Goal: Download file/media

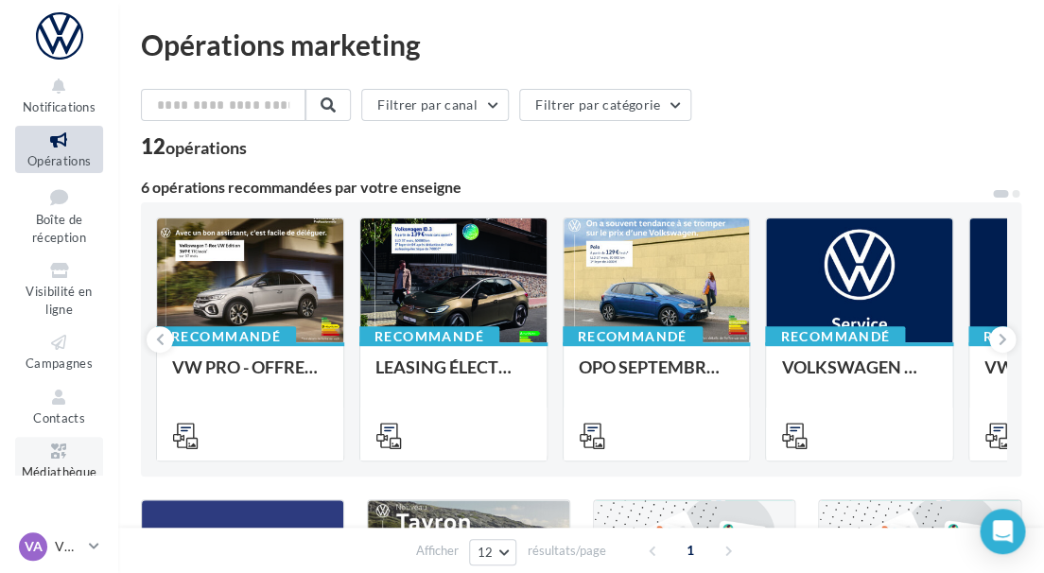
click at [61, 449] on icon at bounding box center [59, 452] width 77 height 22
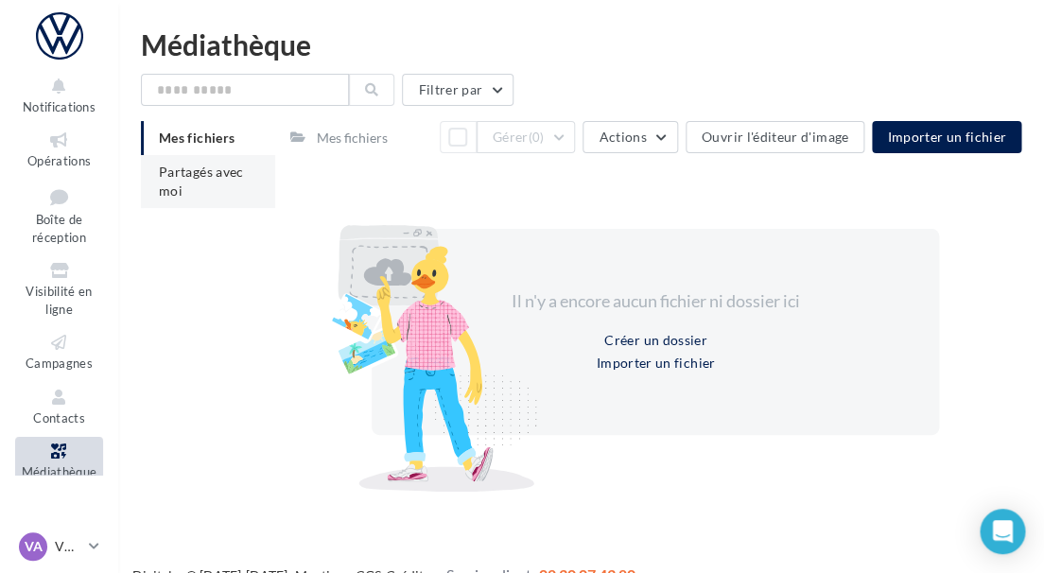
click at [204, 182] on div "Mes fichiers Partagés avec moi Mes fichiers Tout sélectionner Gérer (0) Actions…" at bounding box center [588, 308] width 895 height 374
click at [159, 170] on span "Partagés avec moi" at bounding box center [201, 181] width 85 height 35
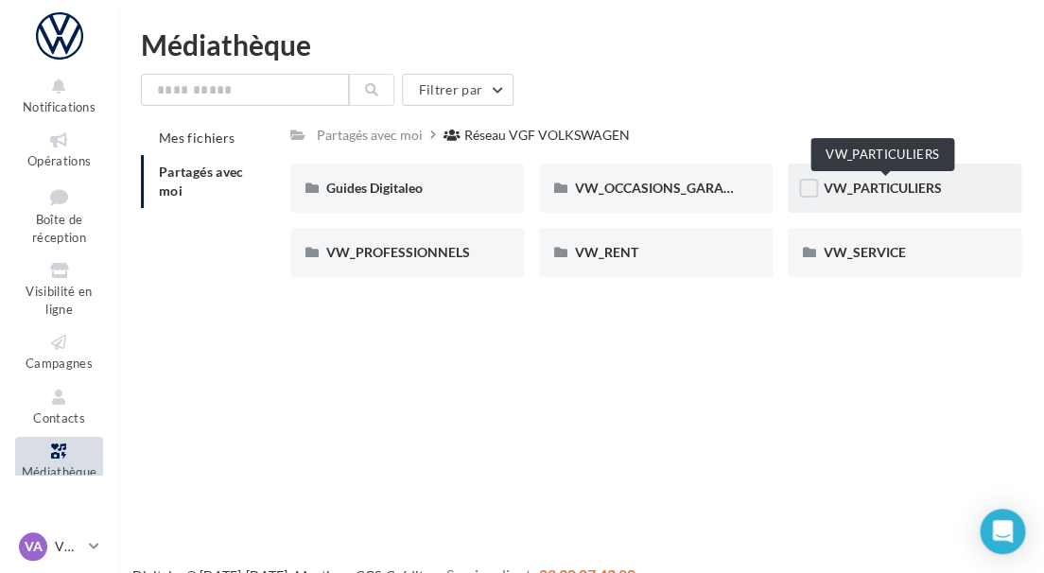
click at [875, 181] on span "VW_PARTICULIERS" at bounding box center [883, 188] width 118 height 16
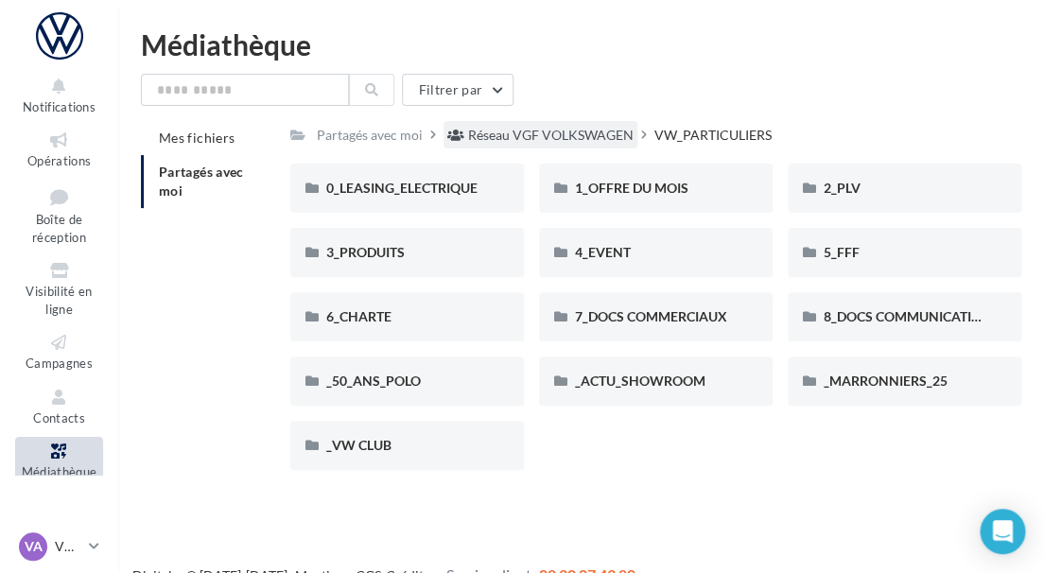
click at [571, 129] on div "Réseau VGF VOLKSWAGEN" at bounding box center [550, 135] width 165 height 19
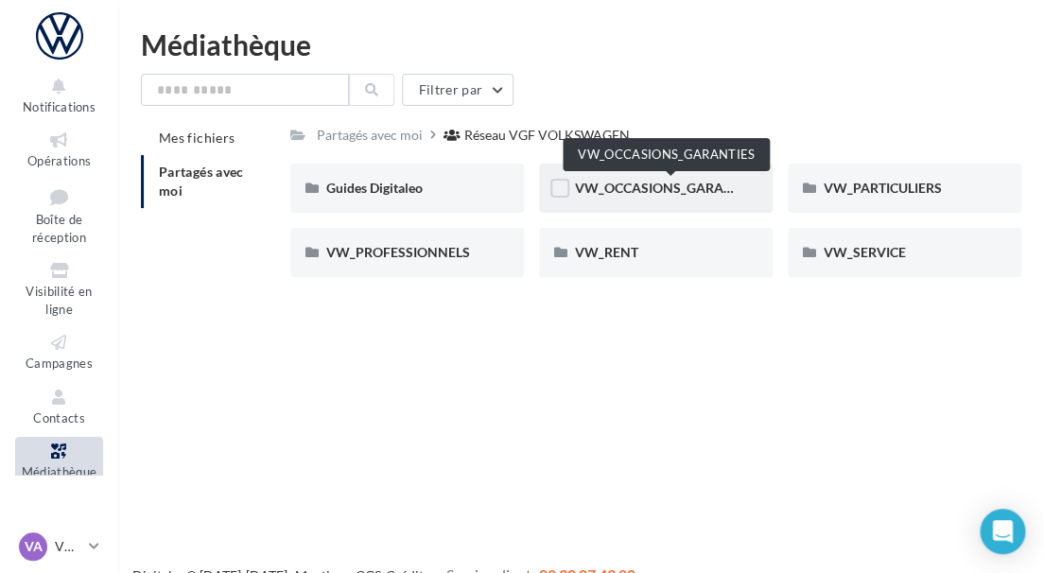
click at [668, 189] on span "VW_OCCASIONS_GARANTIES" at bounding box center [667, 188] width 185 height 16
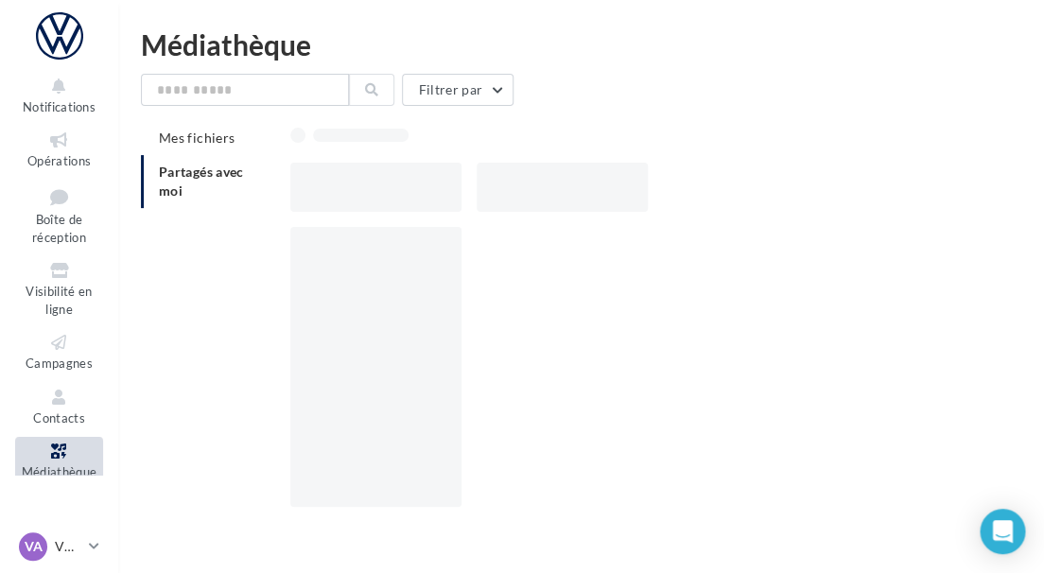
click at [668, 189] on div at bounding box center [663, 187] width 746 height 49
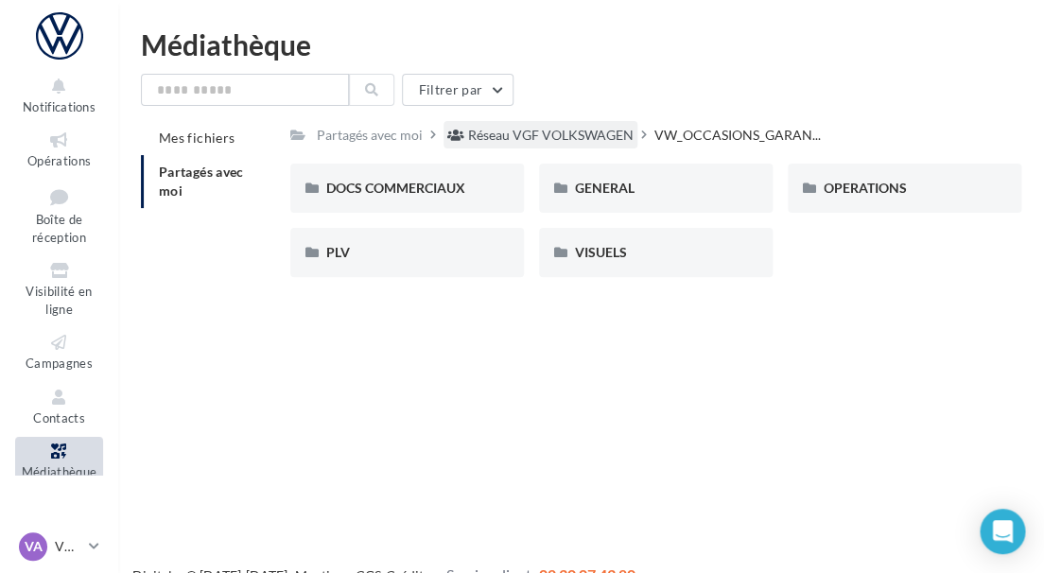
click at [567, 140] on div "Réseau VGF VOLKSWAGEN" at bounding box center [550, 135] width 165 height 19
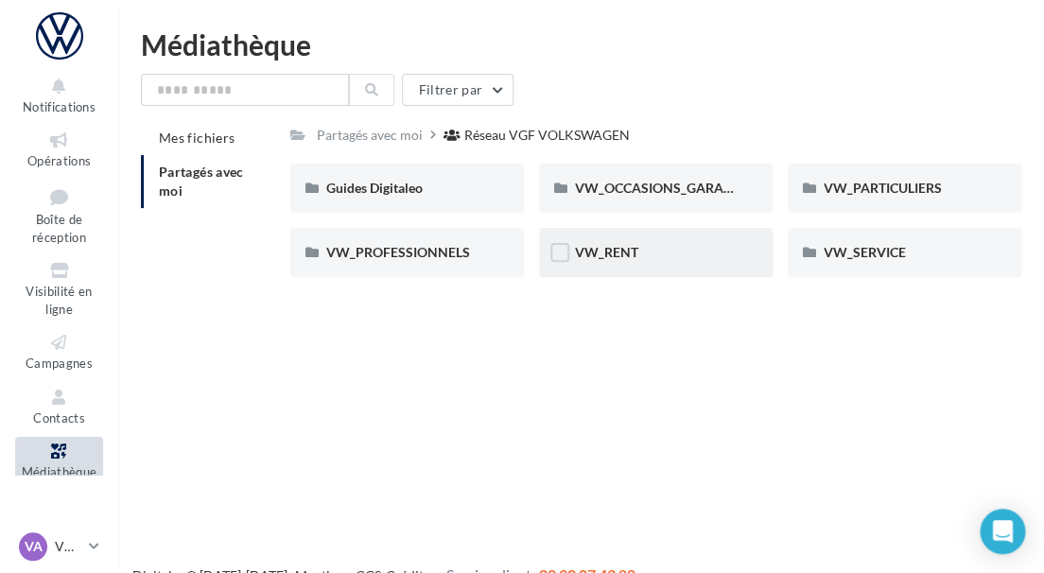
click at [640, 245] on div "VW_RENT" at bounding box center [656, 252] width 162 height 19
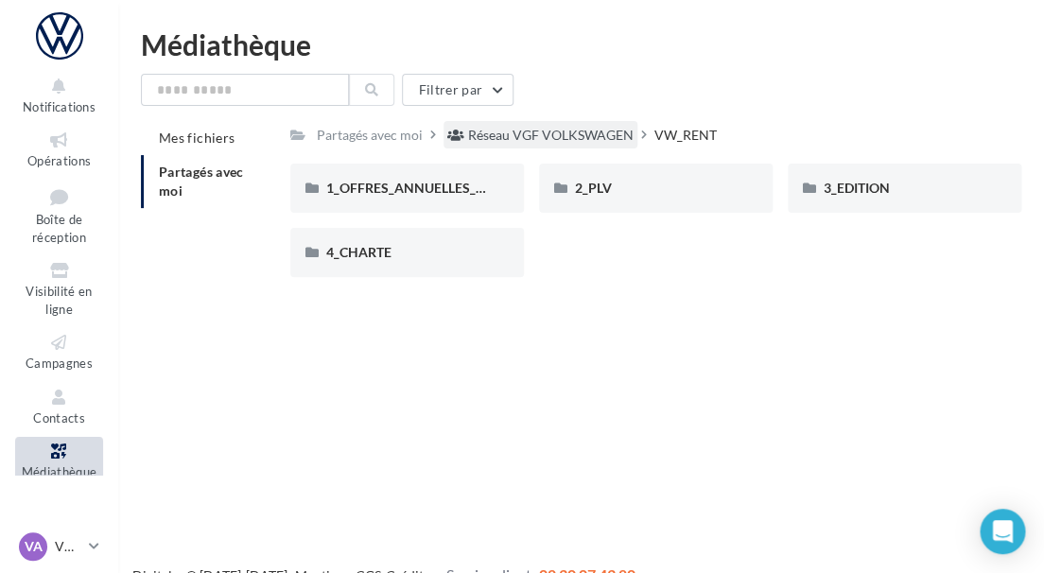
click at [579, 144] on div "Réseau VGF VOLKSWAGEN" at bounding box center [550, 135] width 165 height 19
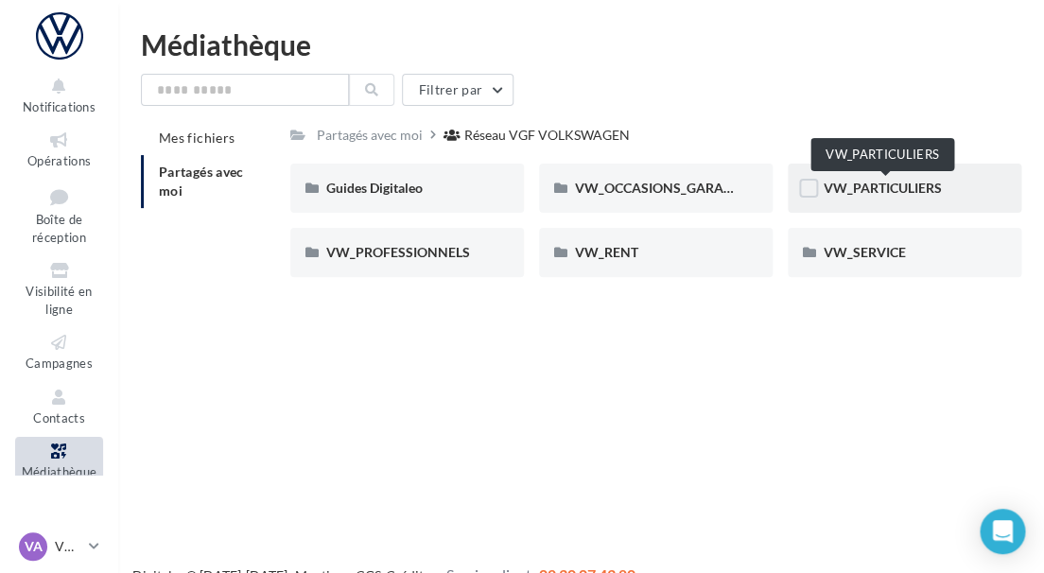
click at [916, 183] on span "VW_PARTICULIERS" at bounding box center [883, 188] width 118 height 16
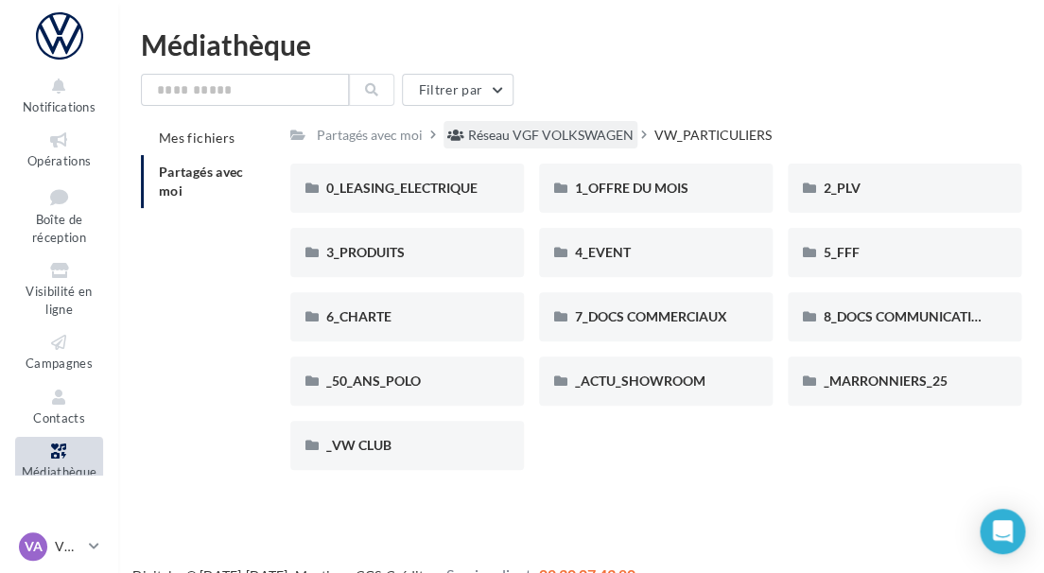
click at [563, 136] on div "Réseau VGF VOLKSWAGEN" at bounding box center [550, 135] width 165 height 19
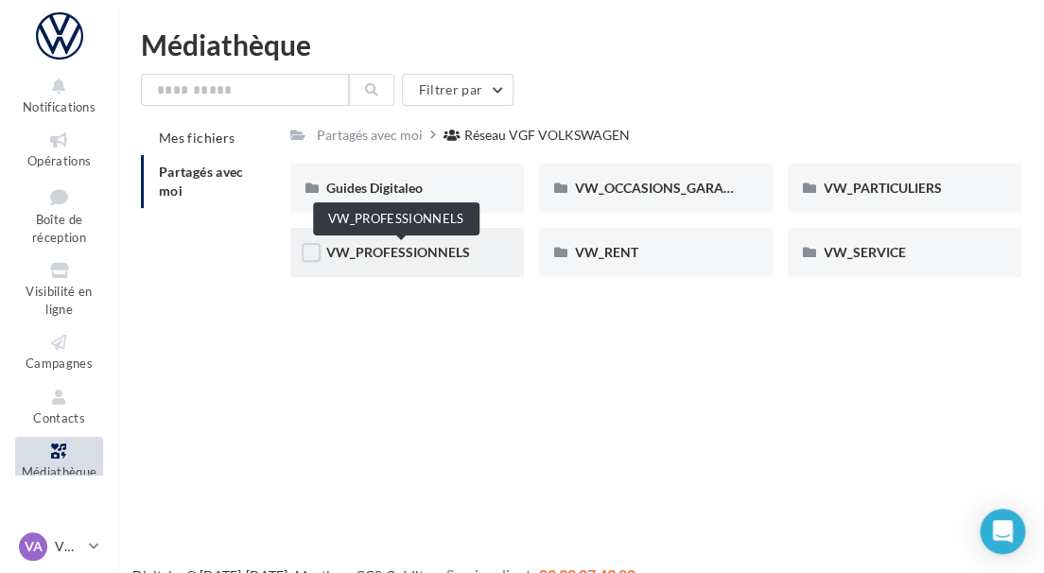
click at [367, 254] on span "VW_PROFESSIONNELS" at bounding box center [398, 252] width 144 height 16
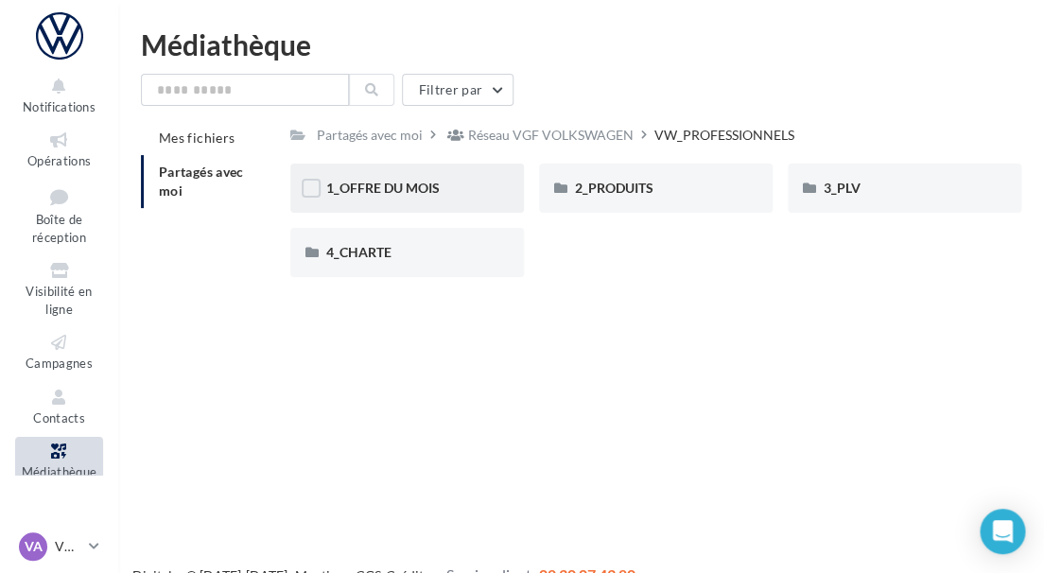
click at [447, 185] on div "1_OFFRE DU MOIS" at bounding box center [407, 188] width 162 height 19
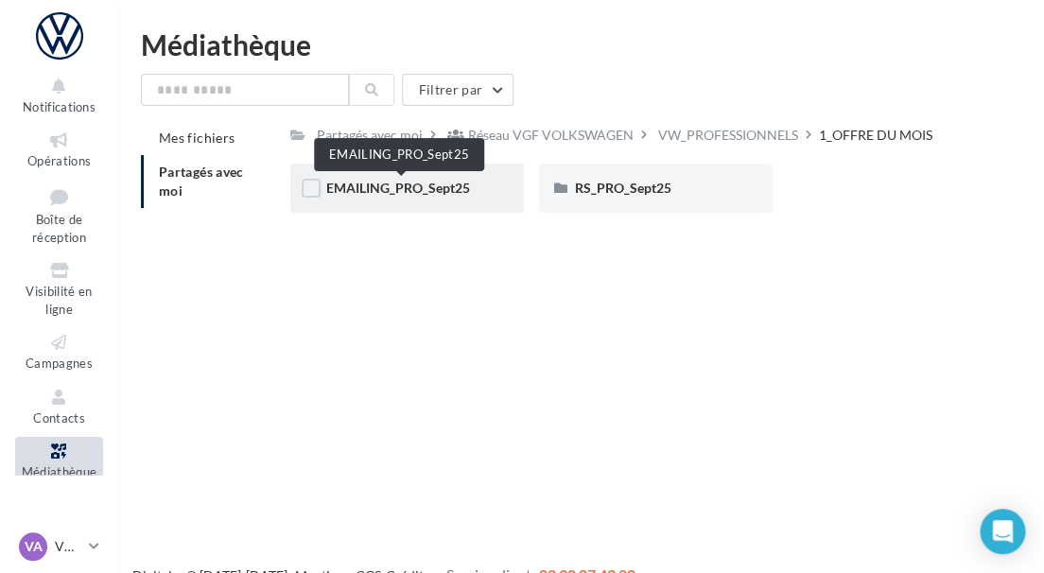
click at [384, 193] on span "EMAILING_PRO_Sept25" at bounding box center [398, 188] width 144 height 16
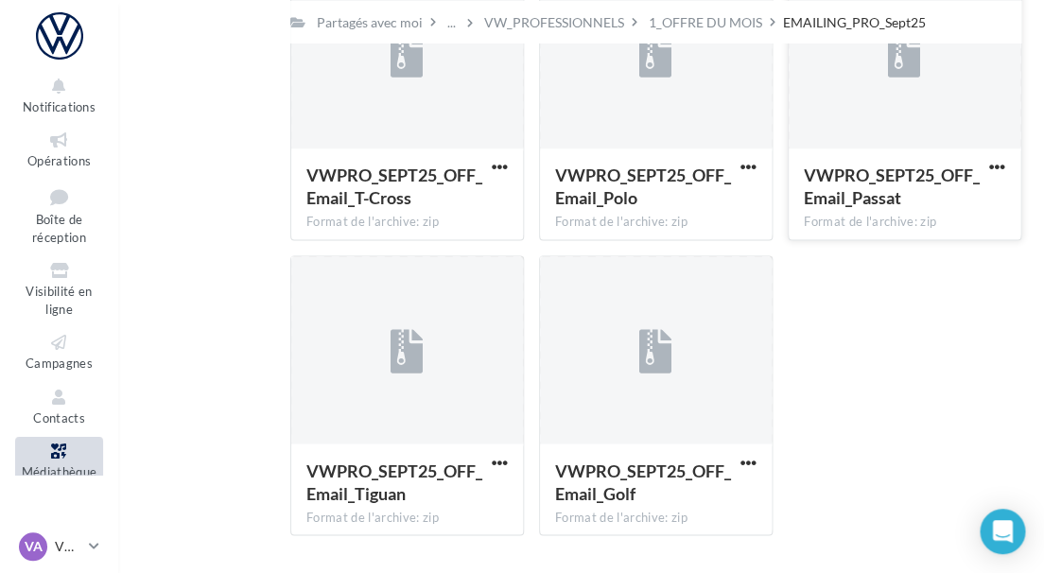
scroll to position [593, 0]
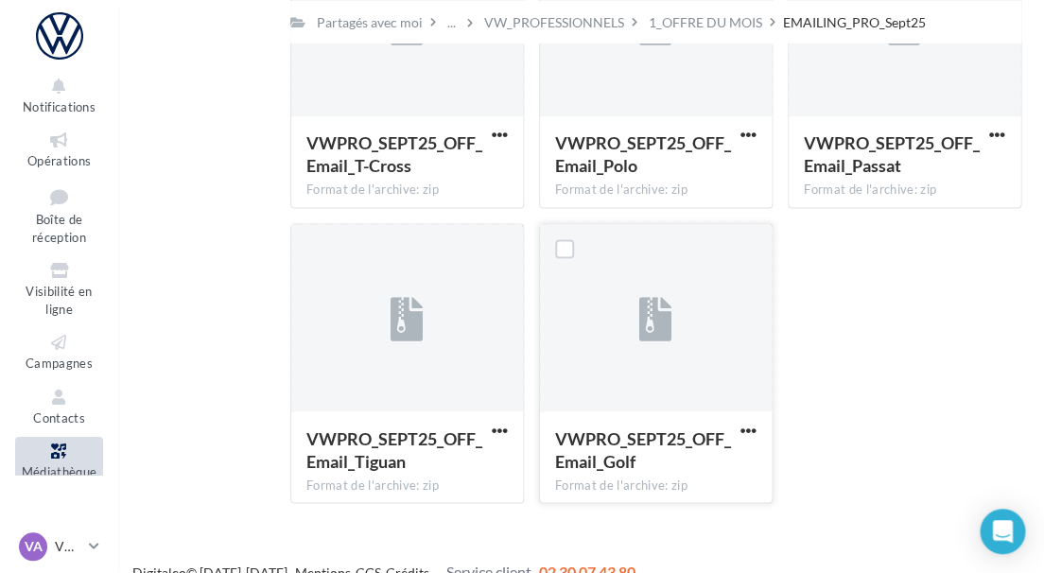
click at [620, 356] on div at bounding box center [656, 318] width 232 height 189
click at [606, 442] on span "VWPRO_SEPT25_OFF_Email_Golf" at bounding box center [643, 448] width 176 height 43
click at [753, 428] on span "button" at bounding box center [748, 430] width 16 height 16
click at [674, 466] on button "Télécharger" at bounding box center [665, 467] width 189 height 49
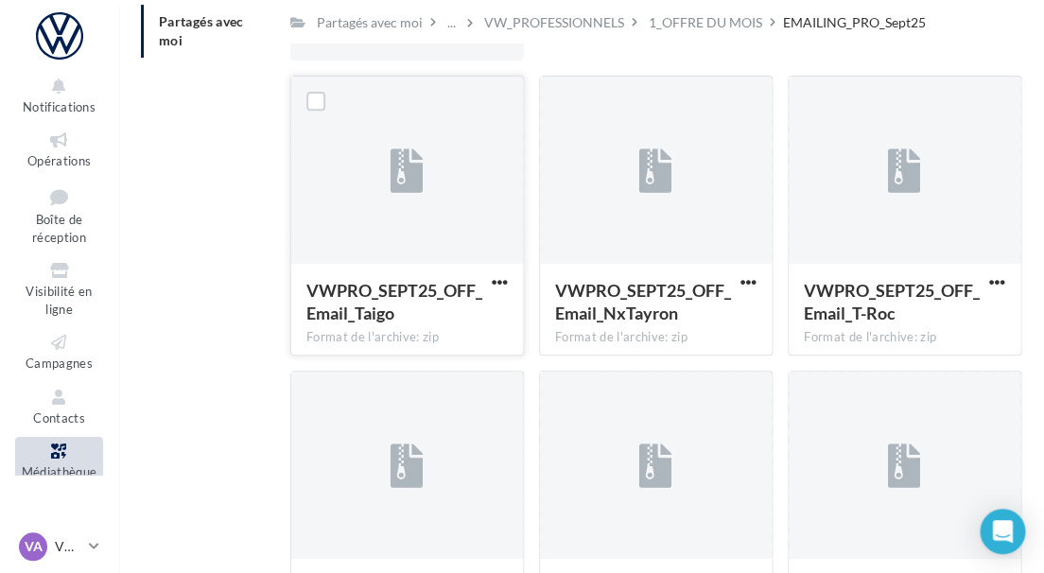
scroll to position [101, 0]
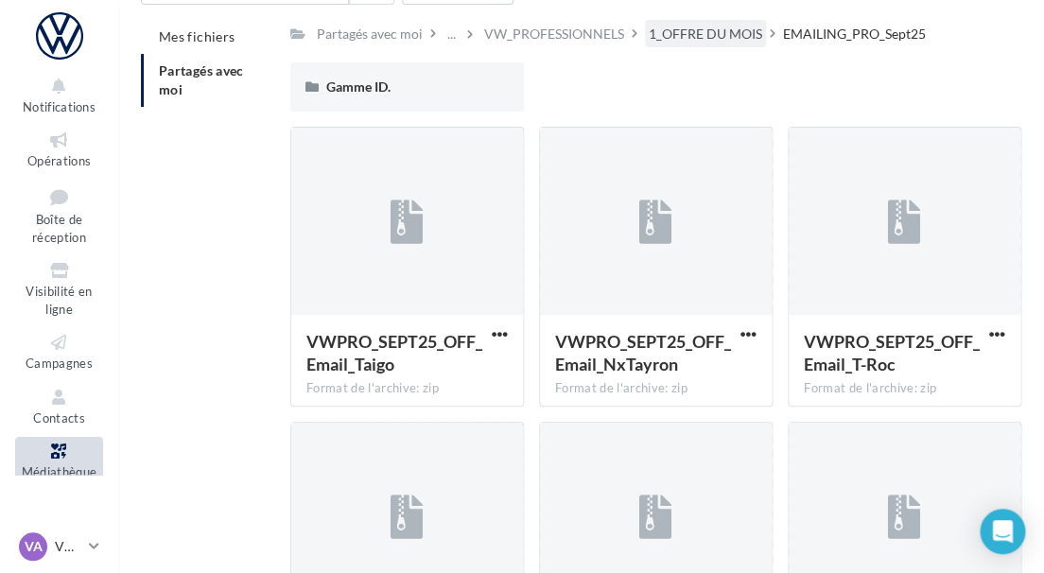
click at [702, 30] on div "1_OFFRE DU MOIS" at bounding box center [705, 34] width 113 height 19
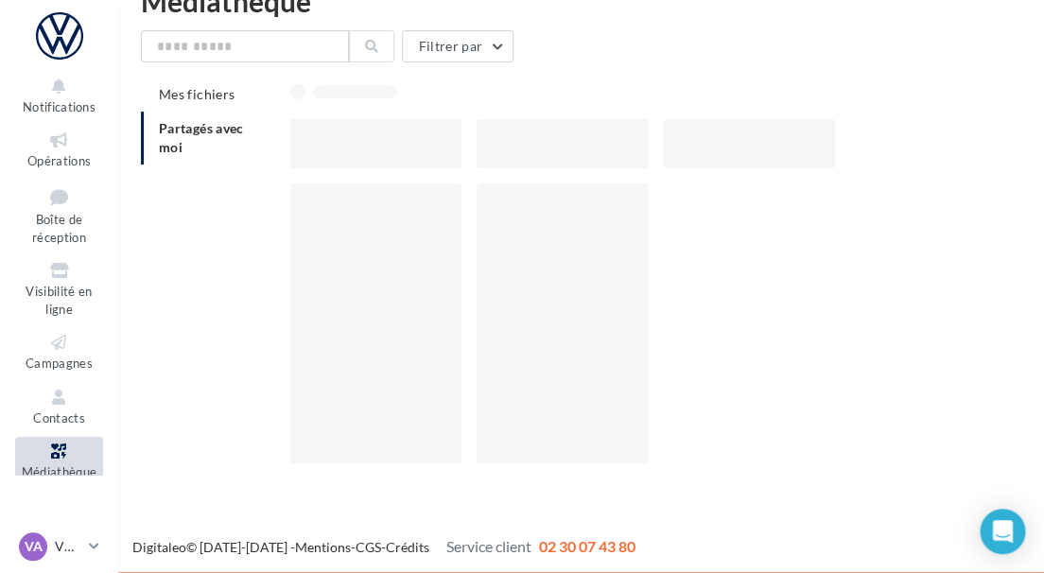
scroll to position [30, 0]
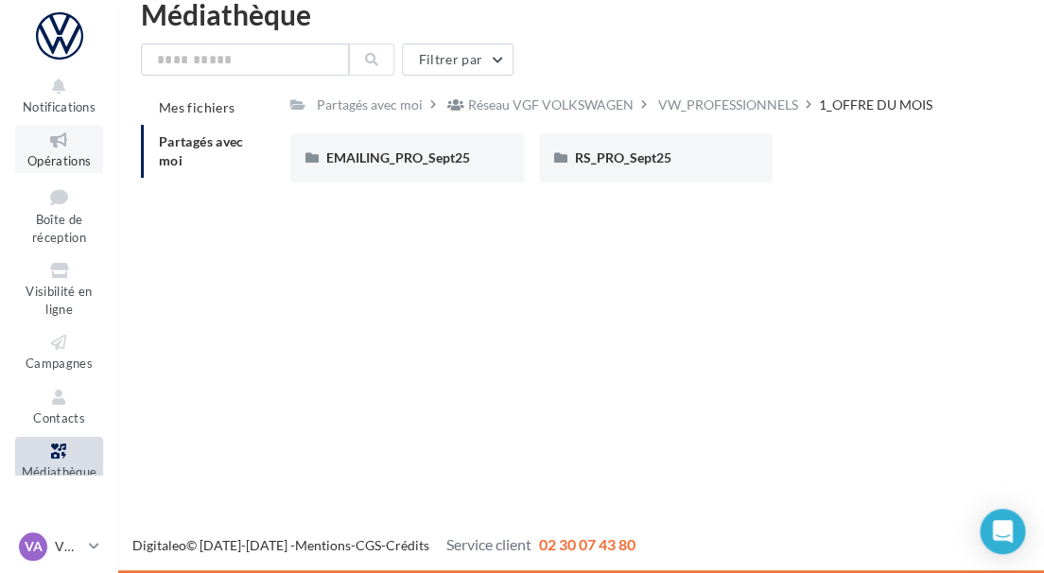
click at [75, 141] on icon at bounding box center [59, 141] width 77 height 22
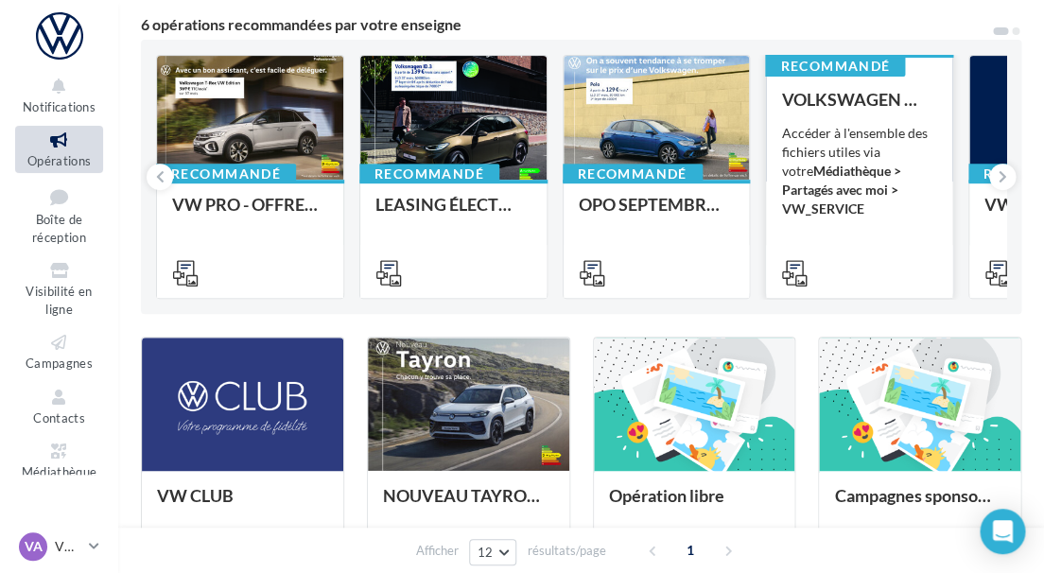
scroll to position [163, 0]
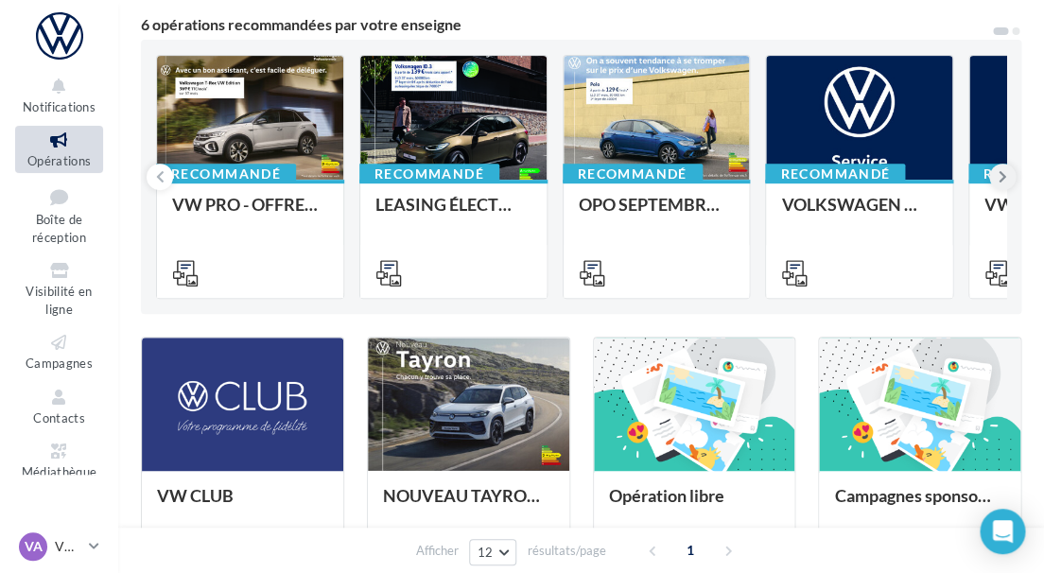
click at [998, 171] on icon at bounding box center [1002, 176] width 9 height 19
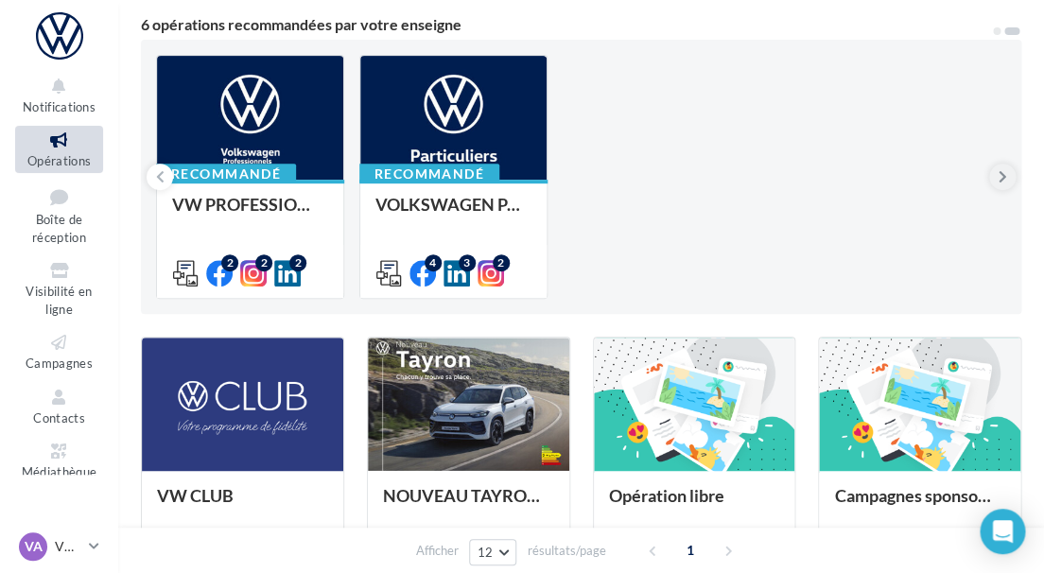
click at [998, 171] on icon at bounding box center [1002, 176] width 9 height 19
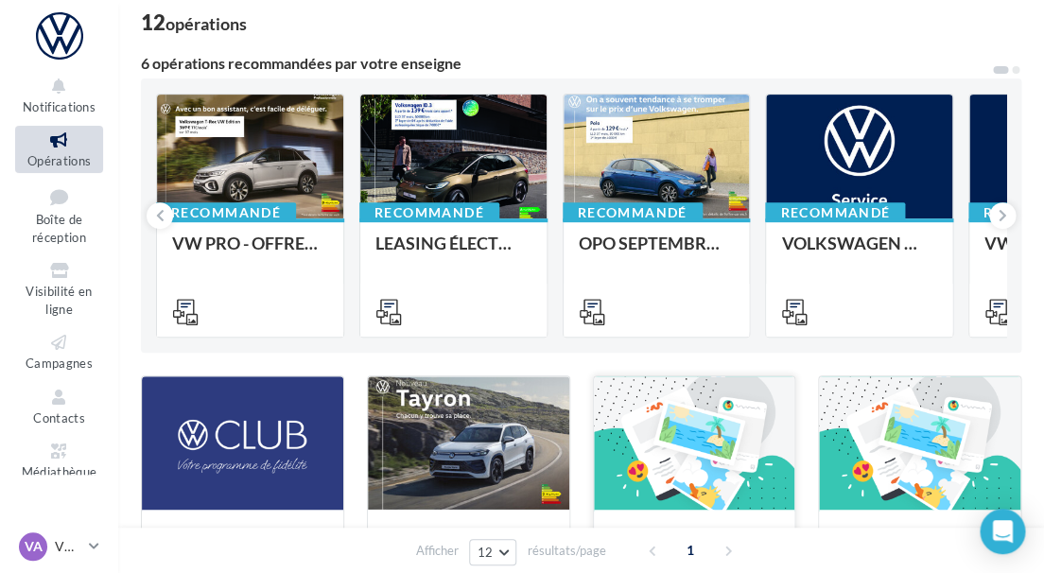
scroll to position [119, 0]
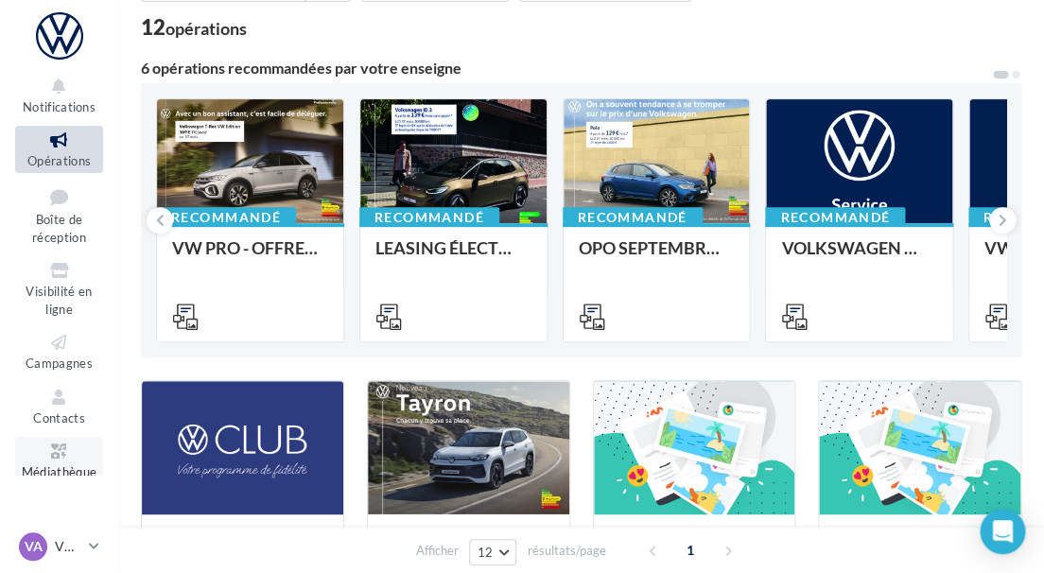
click at [70, 447] on icon at bounding box center [59, 452] width 77 height 22
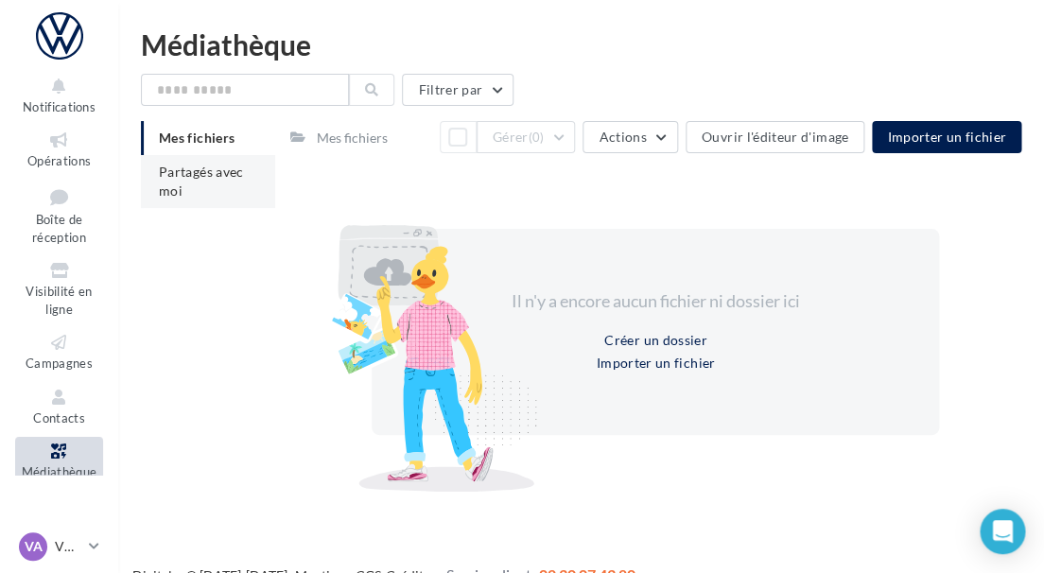
click at [187, 177] on span "Partagés avec moi" at bounding box center [201, 181] width 85 height 35
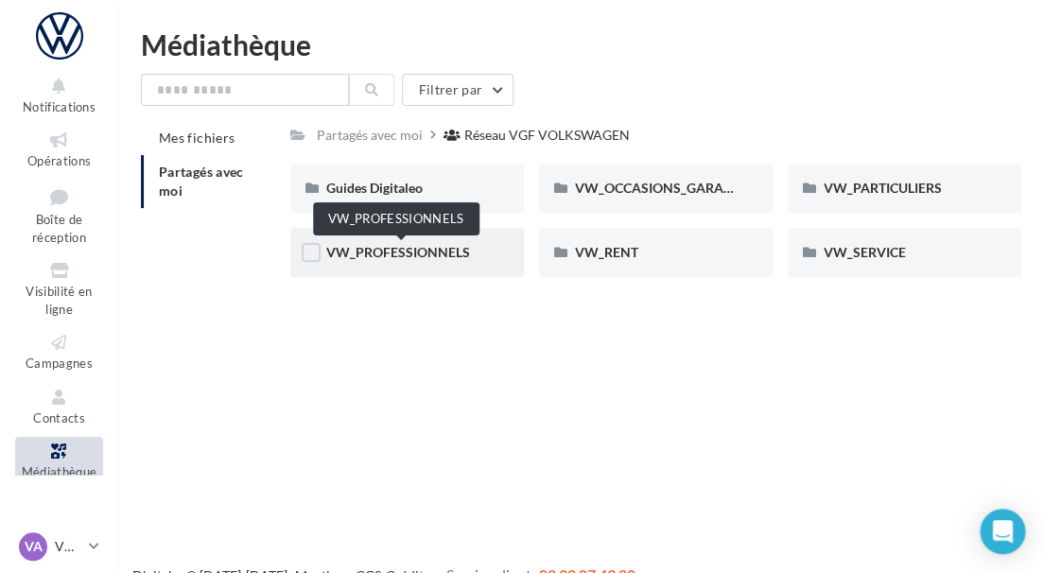
click at [415, 252] on span "VW_PROFESSIONNELS" at bounding box center [398, 252] width 144 height 16
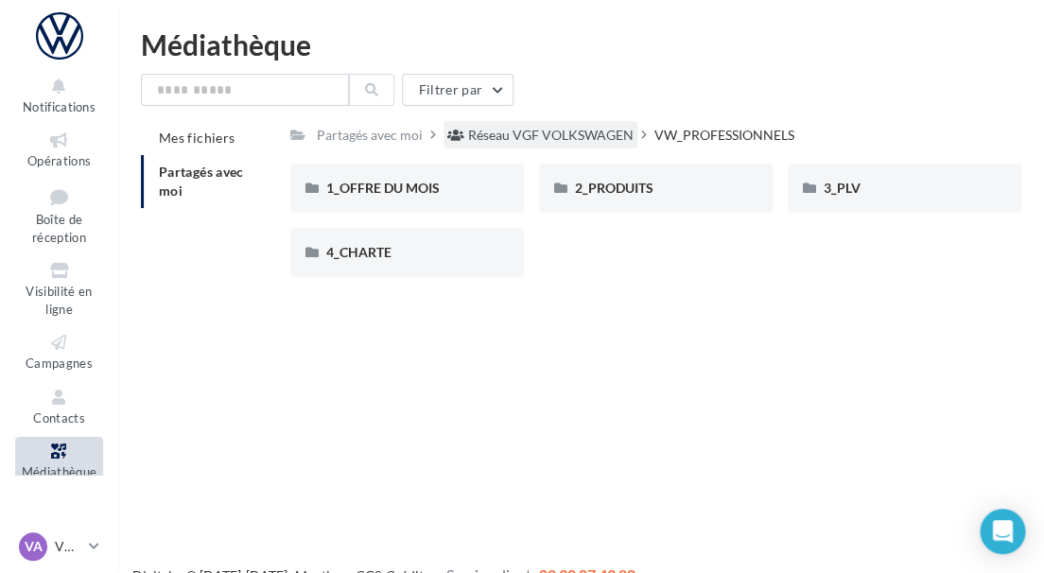
click at [498, 142] on div "Réseau VGF VOLKSWAGEN" at bounding box center [550, 135] width 165 height 19
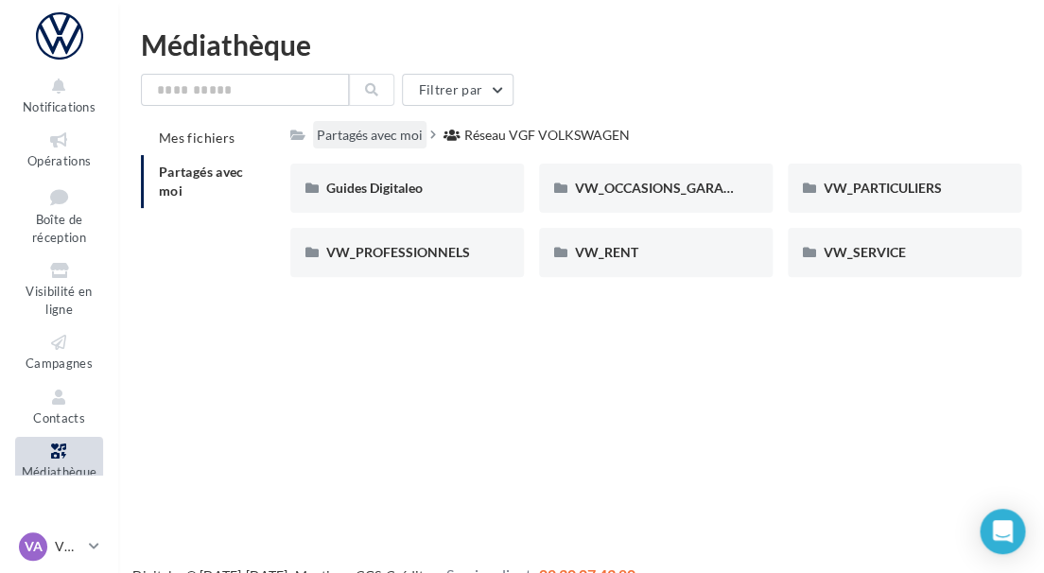
click at [379, 131] on div "Partagés avec moi" at bounding box center [370, 135] width 106 height 19
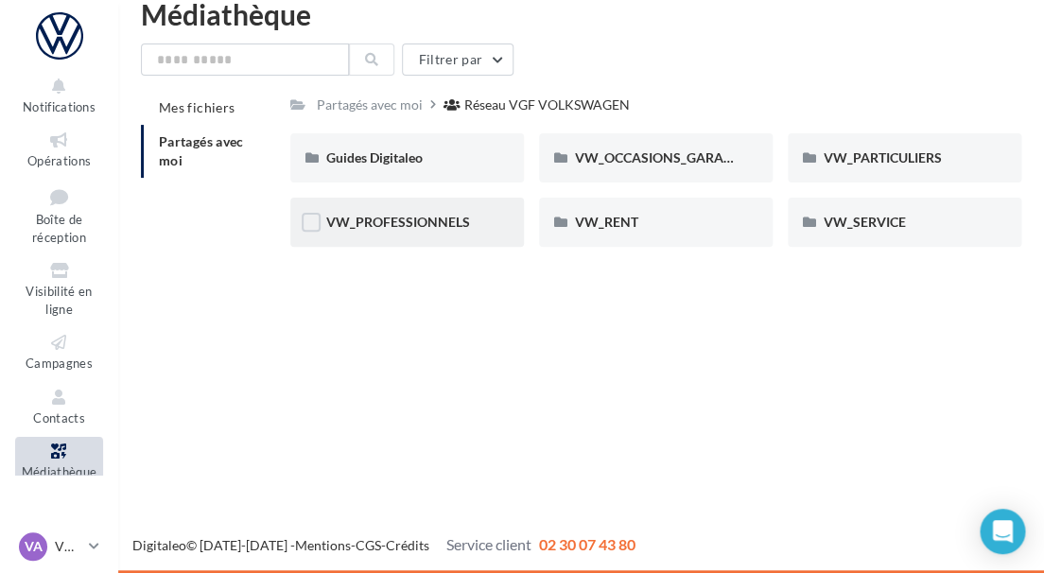
scroll to position [30, 0]
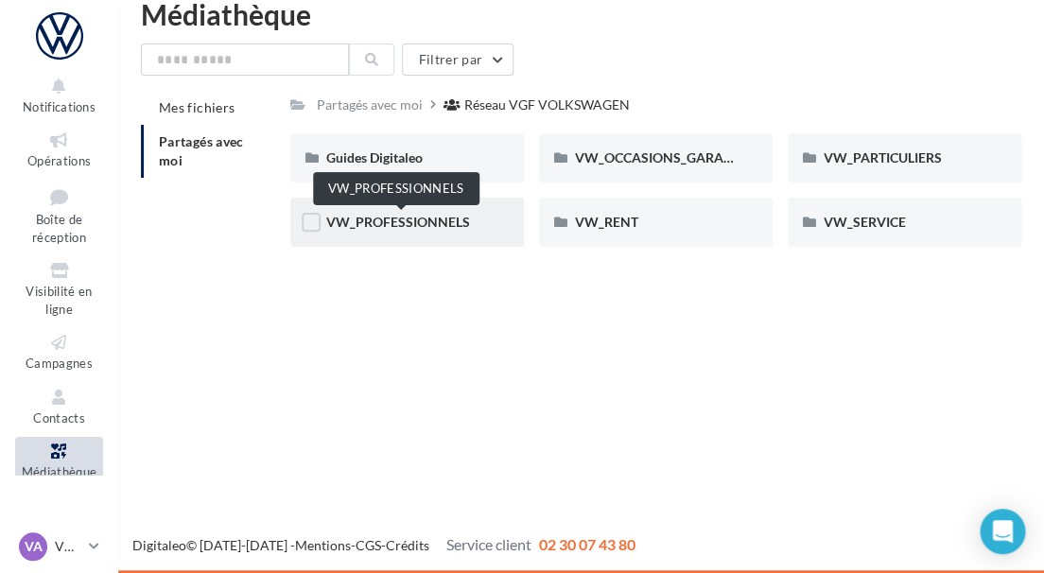
click at [424, 227] on span "VW_PROFESSIONNELS" at bounding box center [398, 222] width 144 height 16
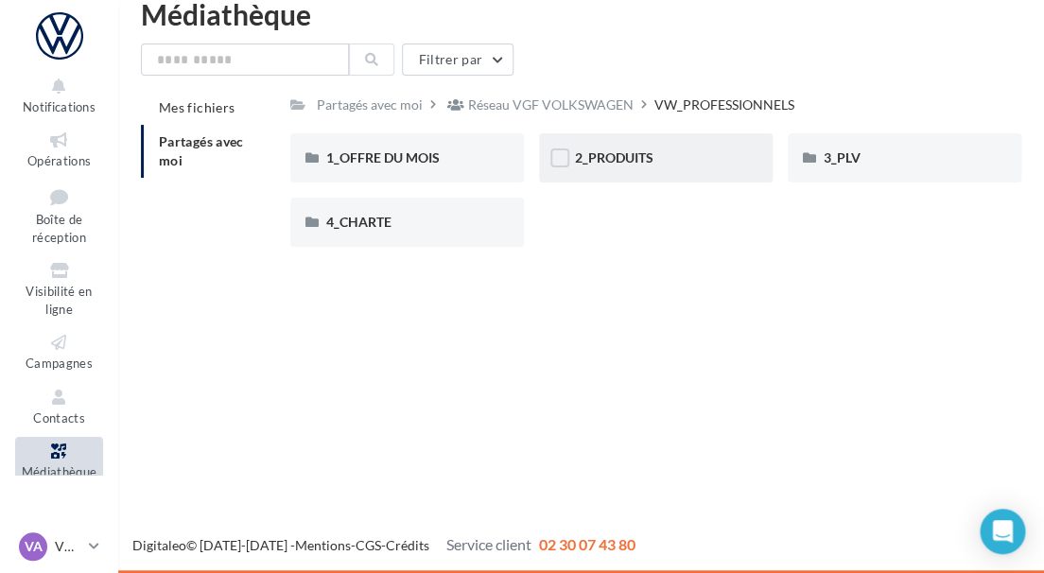
click at [660, 147] on div "2_PRODUITS" at bounding box center [656, 157] width 234 height 49
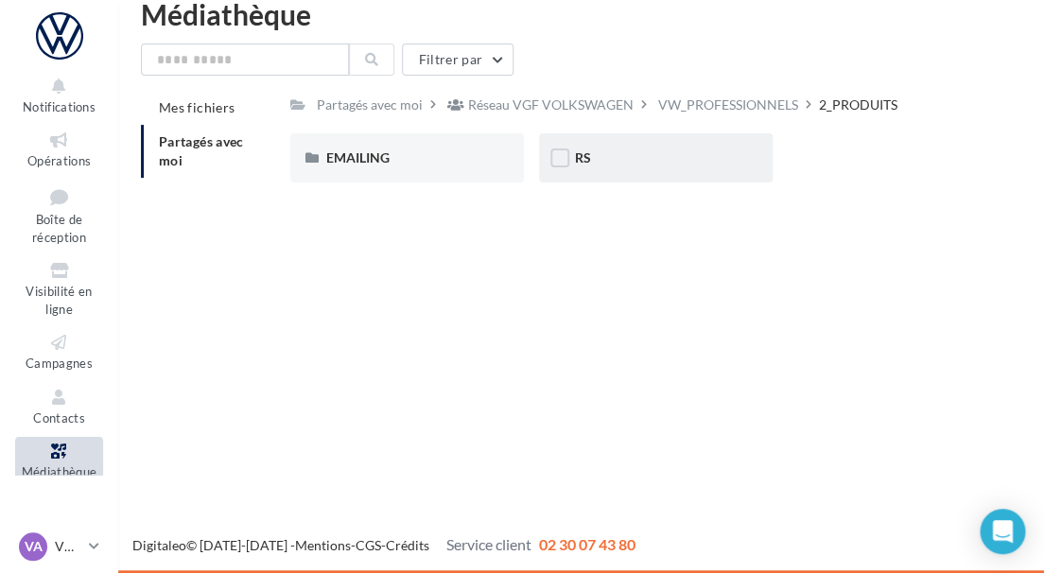
click at [639, 154] on div "RS" at bounding box center [656, 157] width 162 height 19
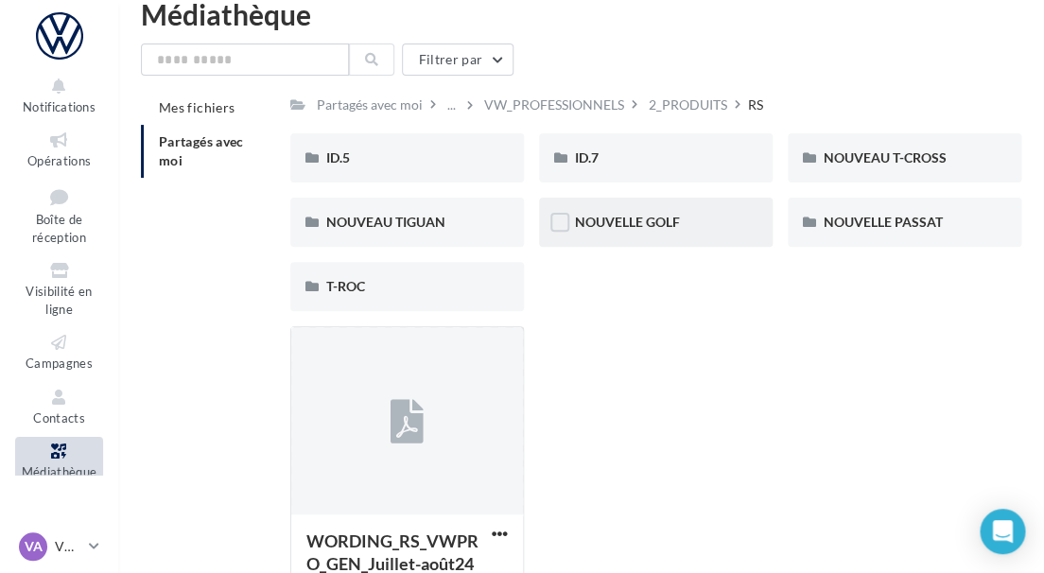
click at [691, 215] on div "NOUVELLE GOLF" at bounding box center [656, 222] width 162 height 19
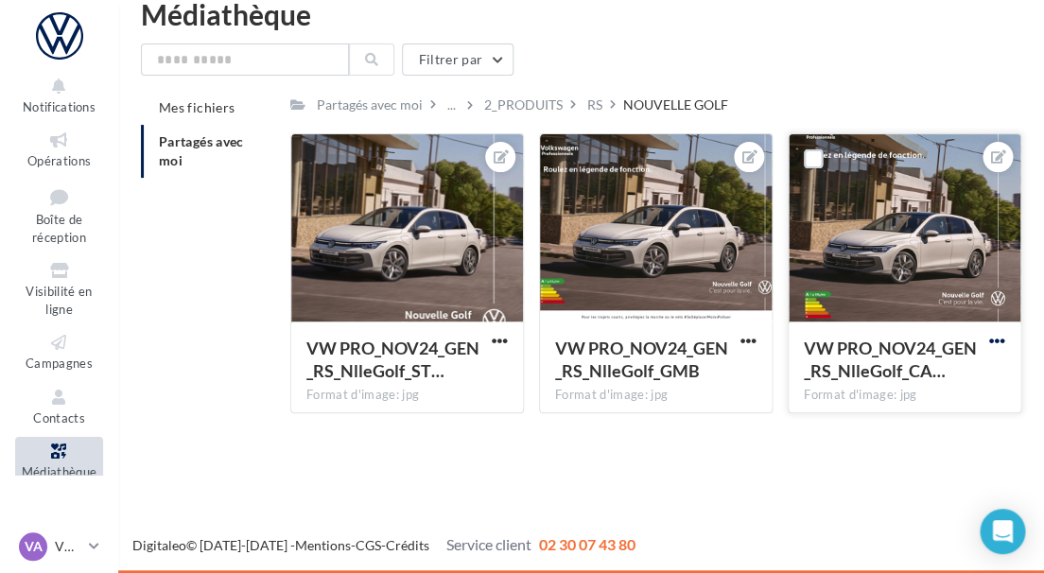
click at [996, 338] on span "button" at bounding box center [997, 341] width 16 height 16
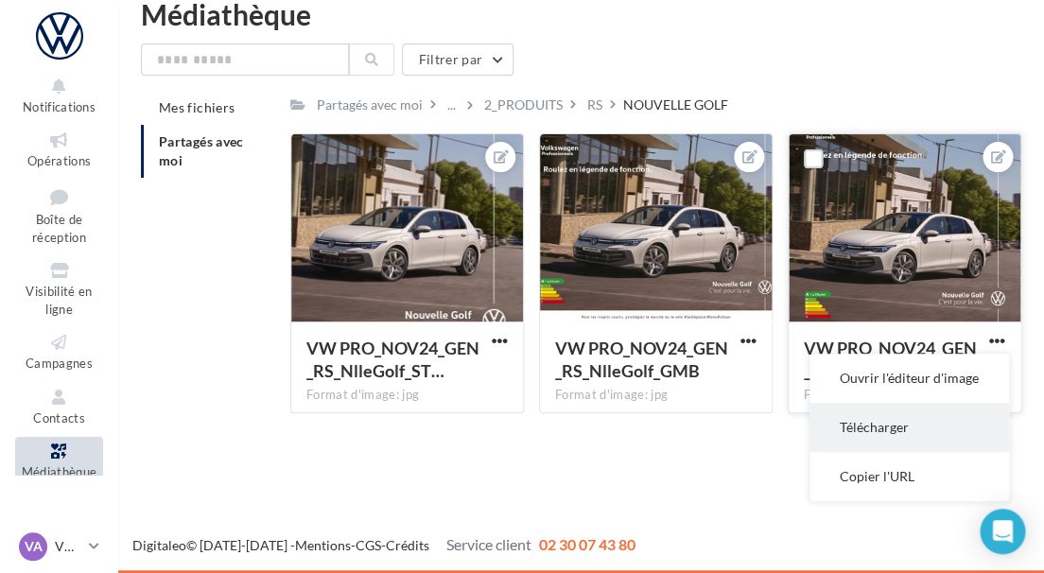
click at [917, 414] on button "Télécharger" at bounding box center [909, 427] width 200 height 49
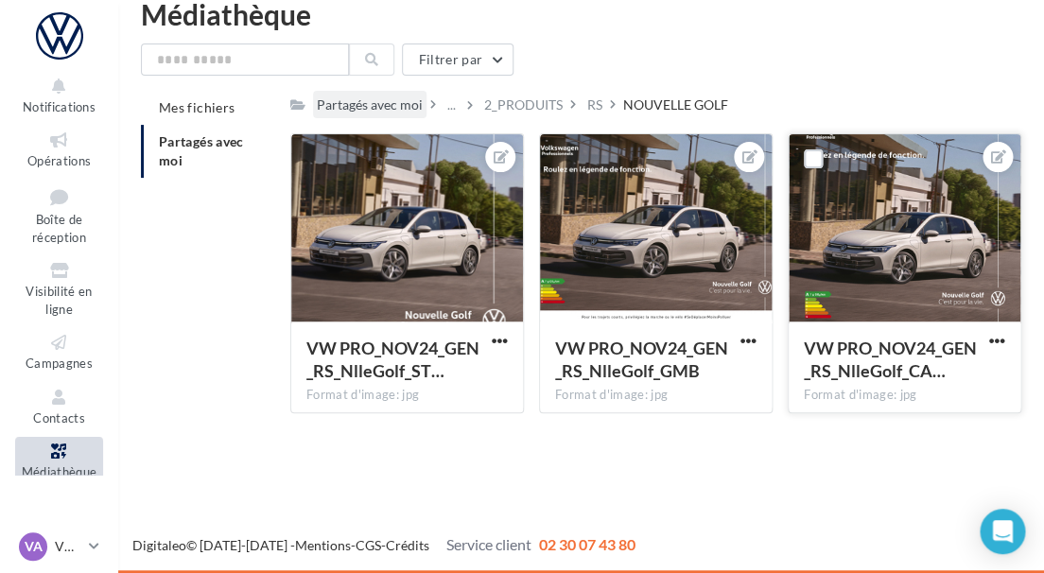
click at [343, 111] on div "Partagés avec moi" at bounding box center [370, 104] width 106 height 19
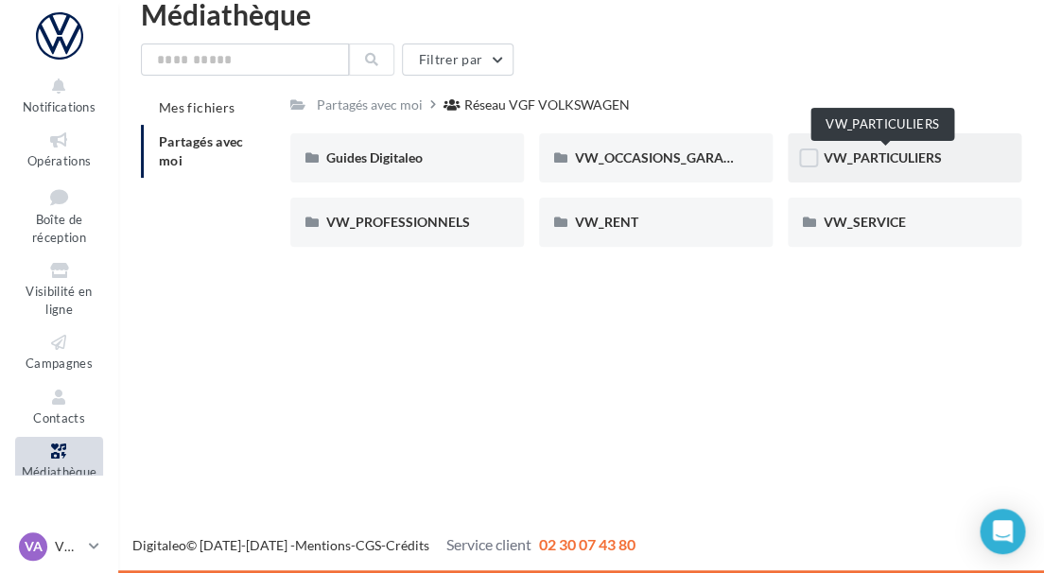
click at [859, 157] on span "VW_PARTICULIERS" at bounding box center [883, 157] width 118 height 16
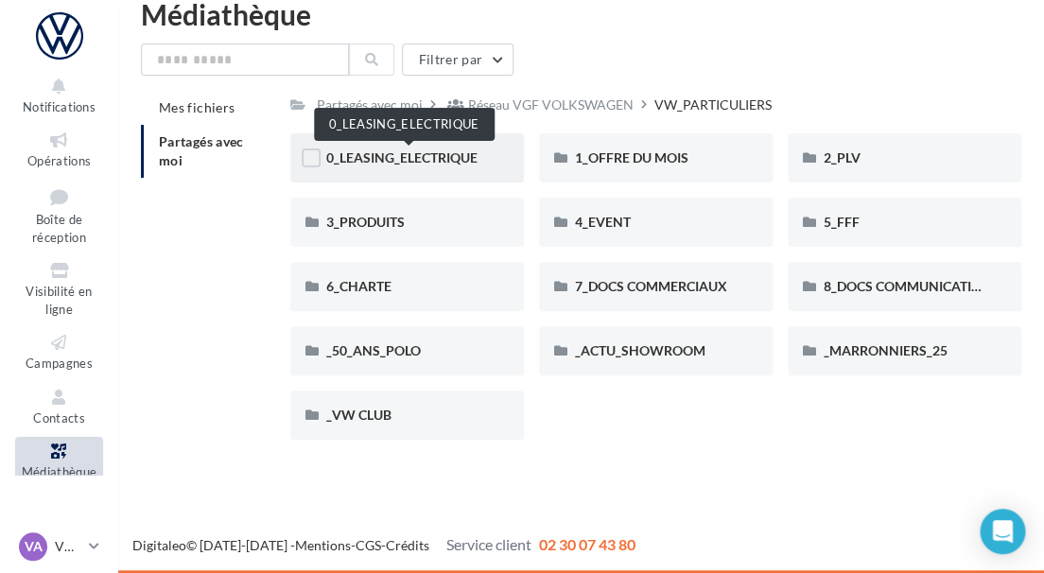
click at [378, 158] on span "0_LEASING_ELECTRIQUE" at bounding box center [401, 157] width 151 height 16
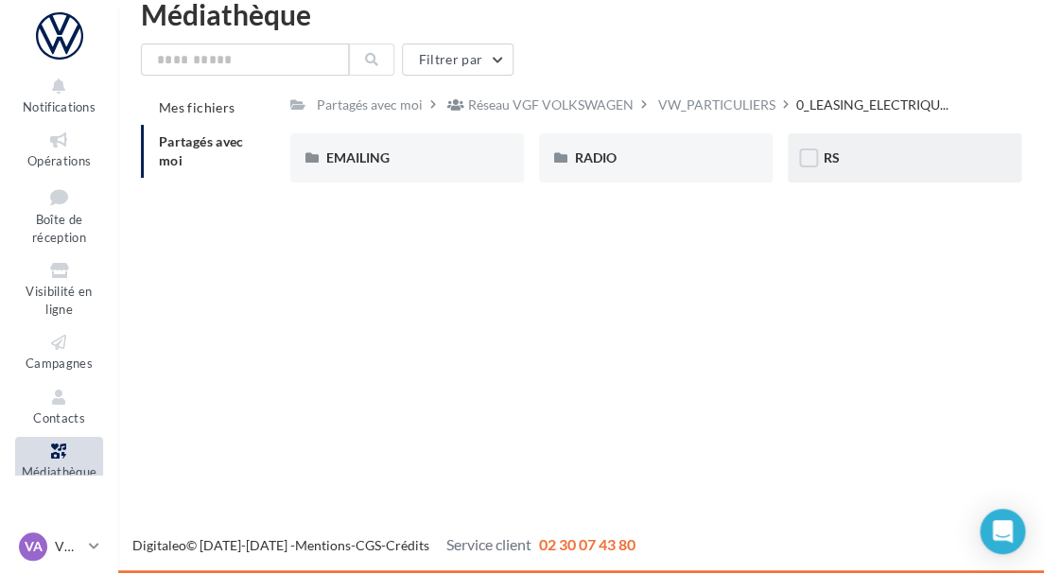
click at [872, 142] on div "RS" at bounding box center [905, 157] width 234 height 49
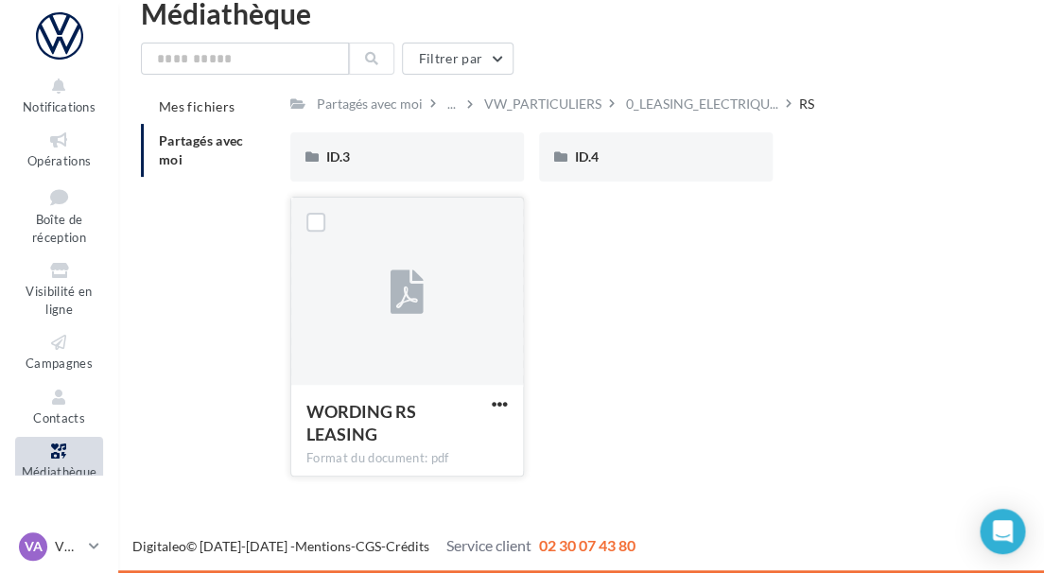
scroll to position [31, 0]
click at [372, 287] on div at bounding box center [407, 292] width 232 height 189
click at [503, 404] on span "button" at bounding box center [500, 404] width 16 height 16
click at [443, 447] on button "Télécharger" at bounding box center [416, 441] width 189 height 49
